Goal: Navigation & Orientation: Find specific page/section

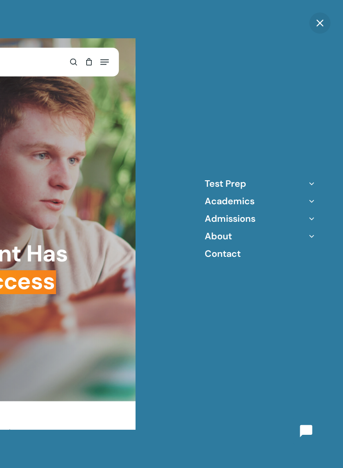
click at [313, 239] on icon "Off Canvas Menu" at bounding box center [312, 236] width 13 height 13
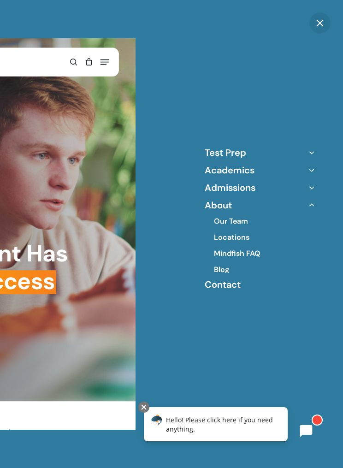
click at [240, 224] on link "Our Team" at bounding box center [231, 221] width 34 height 10
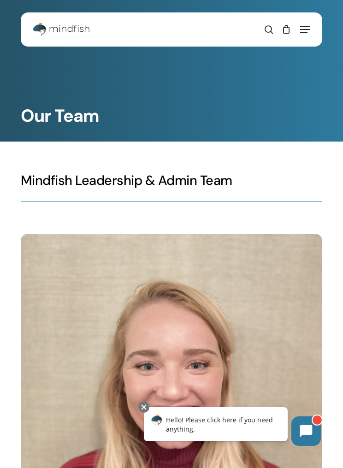
click at [294, 32] on link "0" at bounding box center [287, 29] width 18 height 23
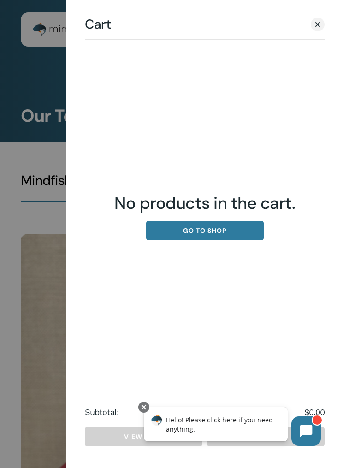
click at [315, 29] on link "Close Cart" at bounding box center [318, 24] width 14 height 12
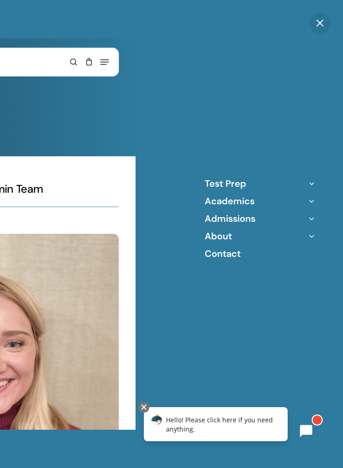
click at [308, 186] on icon "Off Canvas Menu" at bounding box center [312, 183] width 13 height 13
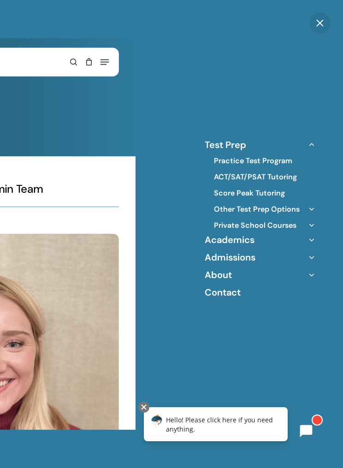
click at [261, 178] on link "ACT/SAT/PSAT Tutoring" at bounding box center [255, 177] width 83 height 10
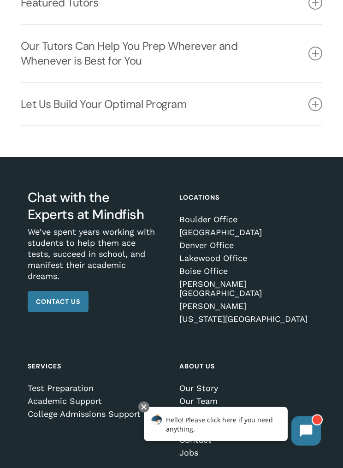
scroll to position [1646, 0]
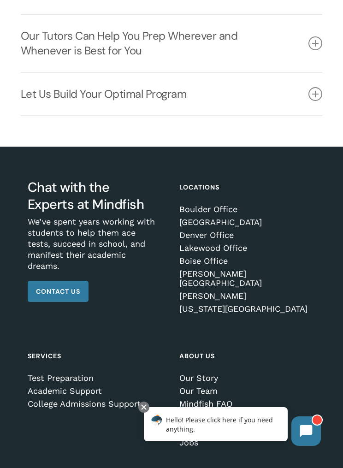
click at [145, 409] on div at bounding box center [143, 407] width 11 height 11
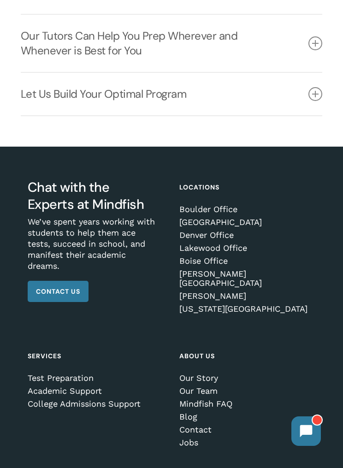
click at [215, 271] on link "[PERSON_NAME][GEOGRAPHIC_DATA]" at bounding box center [245, 279] width 131 height 18
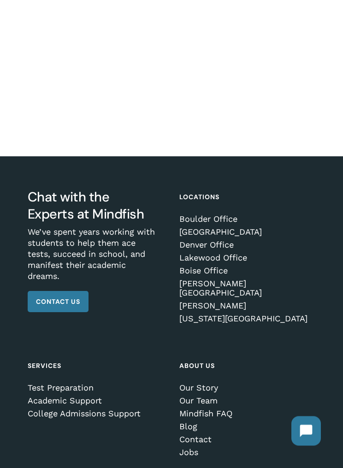
scroll to position [400, 0]
click at [72, 384] on link "Test Preparation" at bounding box center [93, 388] width 131 height 9
